Goal: Task Accomplishment & Management: Manage account settings

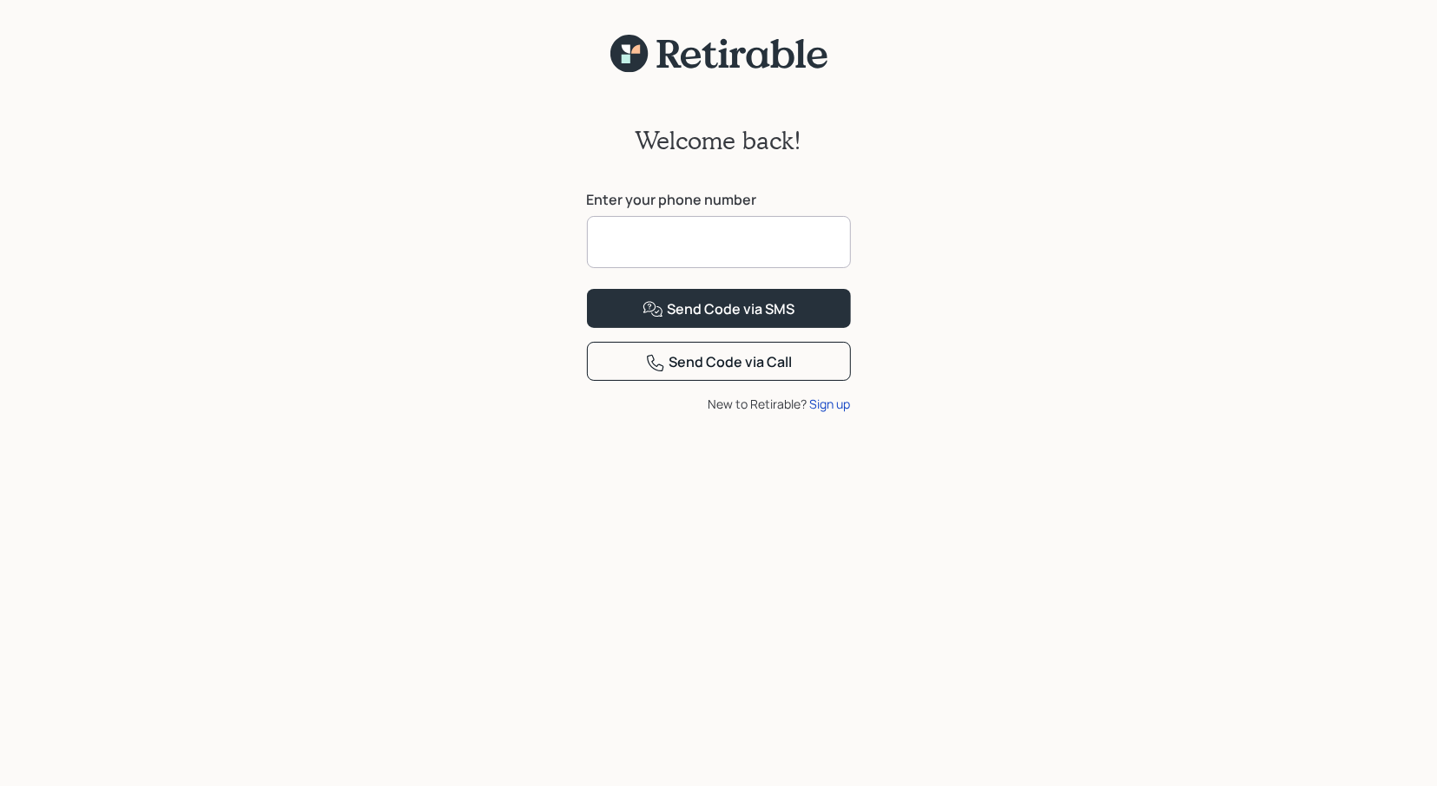
click at [688, 240] on input at bounding box center [719, 242] width 264 height 52
type input "**********"
click at [587, 289] on button "Send Code via SMS" at bounding box center [719, 308] width 264 height 39
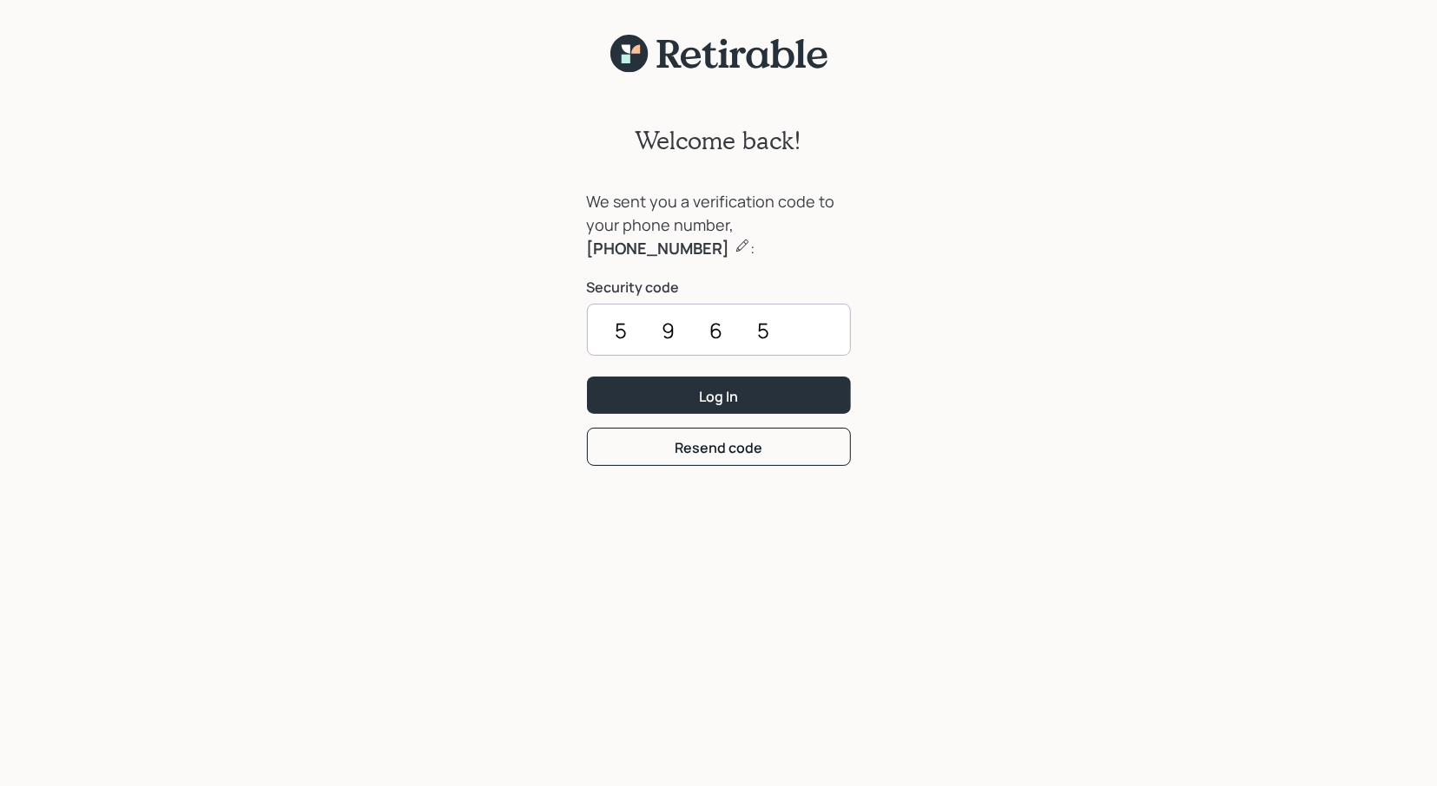
type input "5965"
click at [587, 377] on button "Log In" at bounding box center [719, 395] width 264 height 37
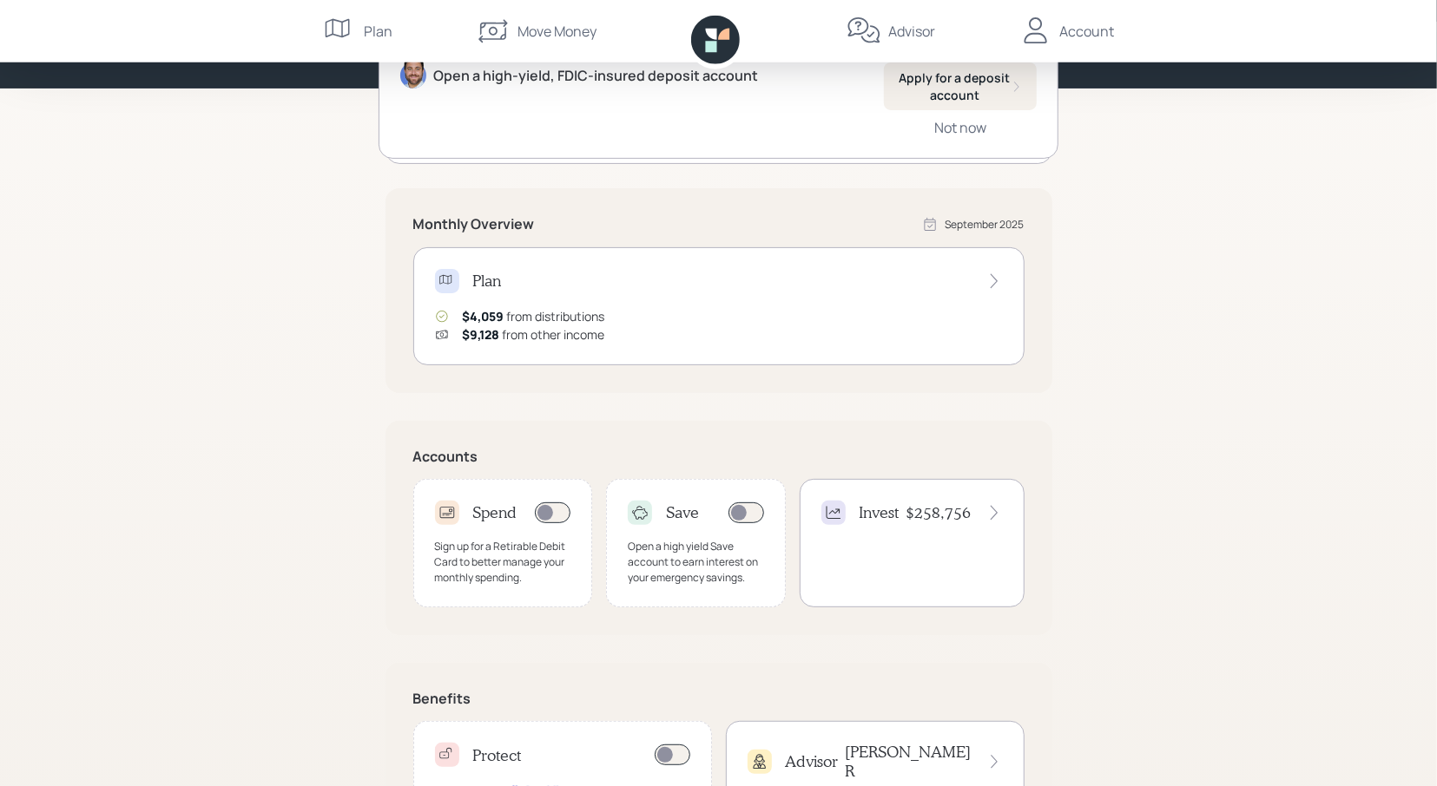
scroll to position [288, 0]
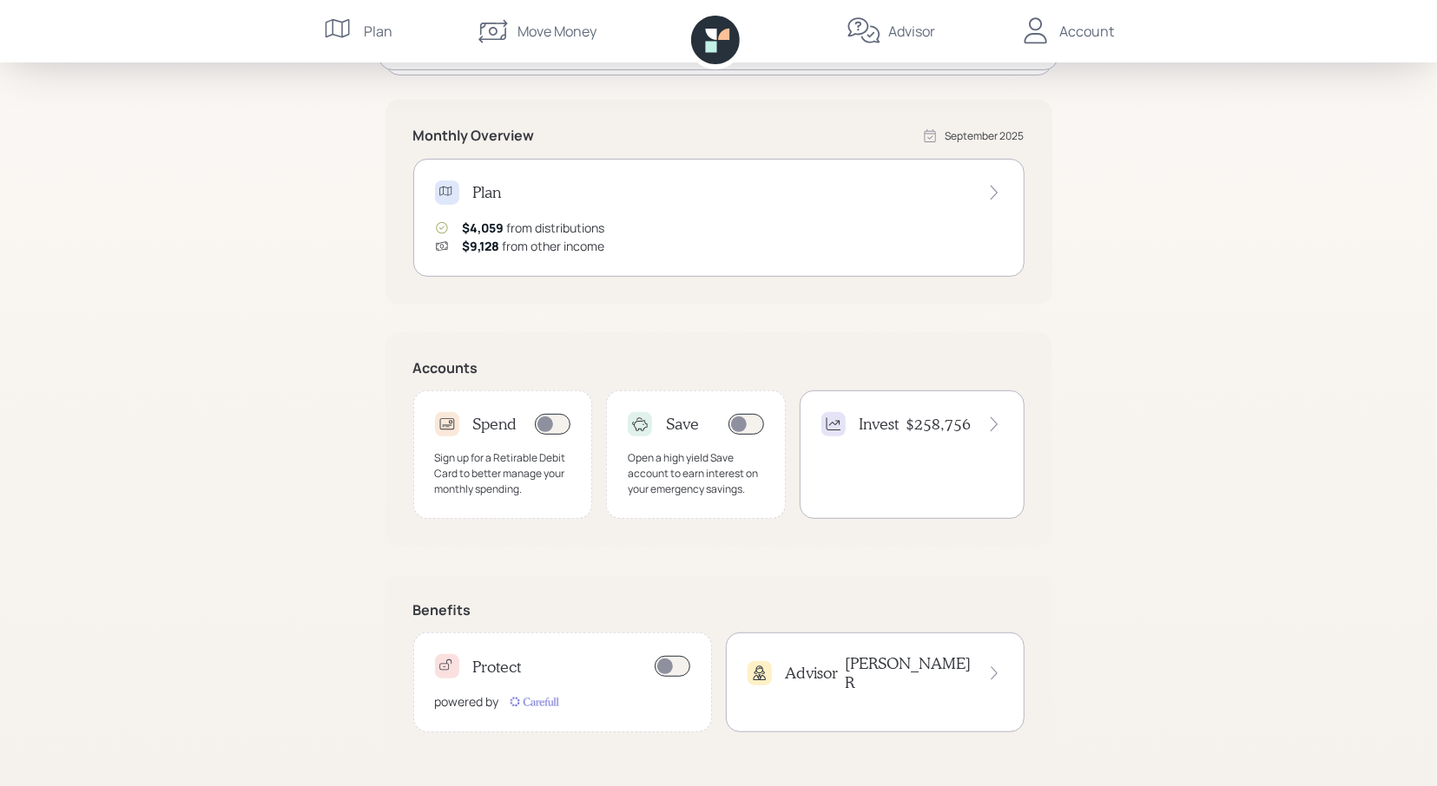
click at [939, 666] on h4 "[PERSON_NAME]" at bounding box center [909, 672] width 128 height 37
